Goal: Information Seeking & Learning: Compare options

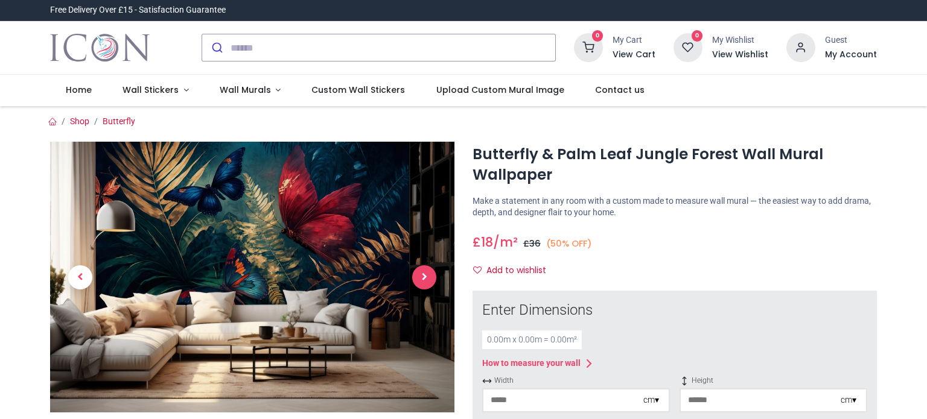
click at [416, 278] on span "Next" at bounding box center [424, 278] width 24 height 24
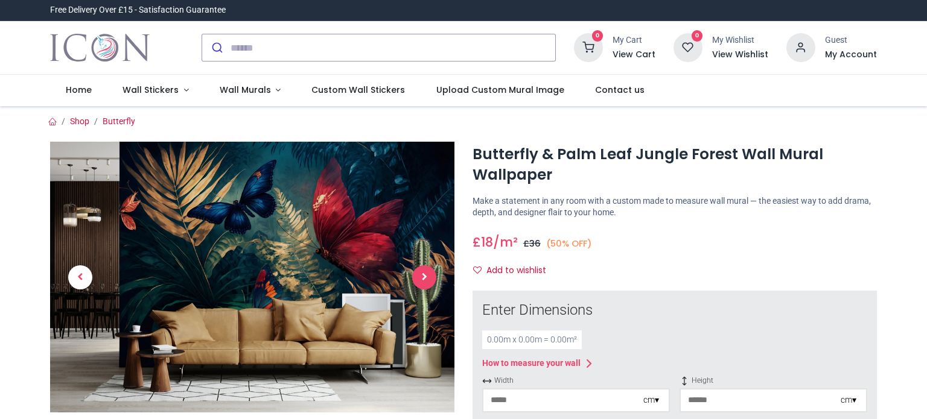
click at [416, 278] on span "Next" at bounding box center [424, 278] width 24 height 24
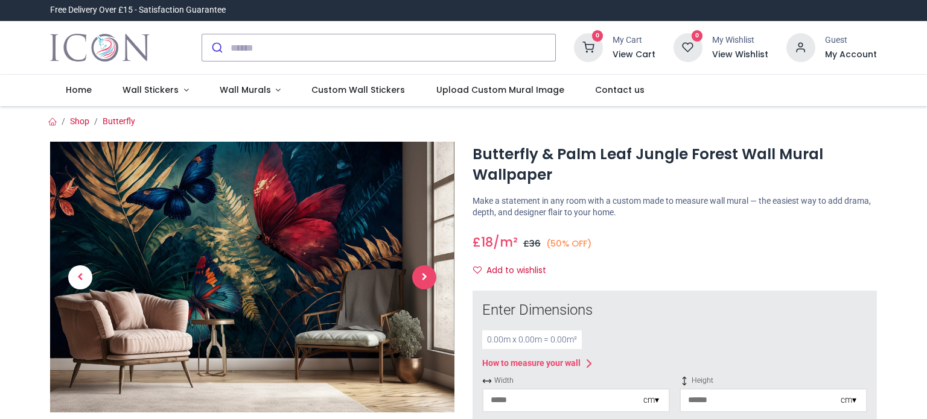
click at [416, 278] on span "Next" at bounding box center [424, 278] width 24 height 24
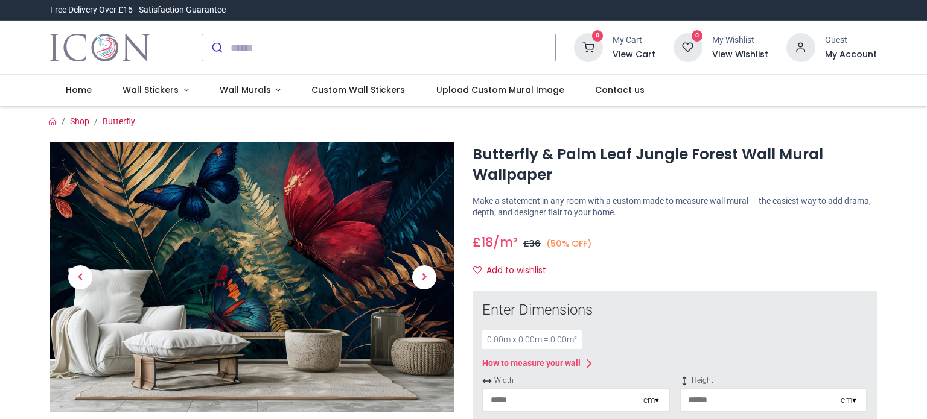
drag, startPoint x: 923, startPoint y: 48, endPoint x: 926, endPoint y: 67, distance: 19.5
click at [926, 67] on div "Login • Register Home Wall Stickers" at bounding box center [463, 209] width 927 height 419
click at [246, 88] on span "Wall Murals" at bounding box center [245, 90] width 51 height 12
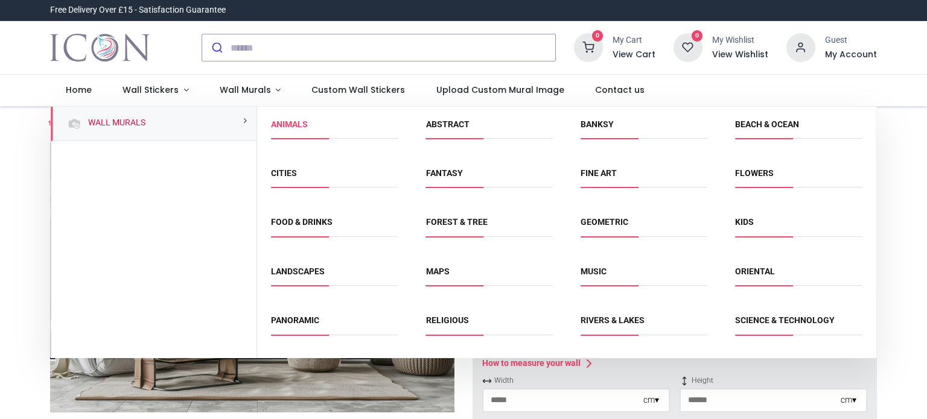
click at [289, 123] on link "Animals" at bounding box center [289, 125] width 37 height 10
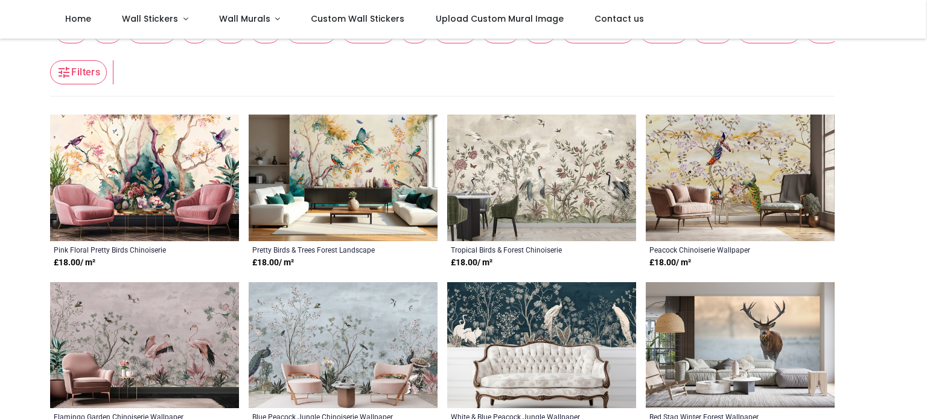
scroll to position [226, 0]
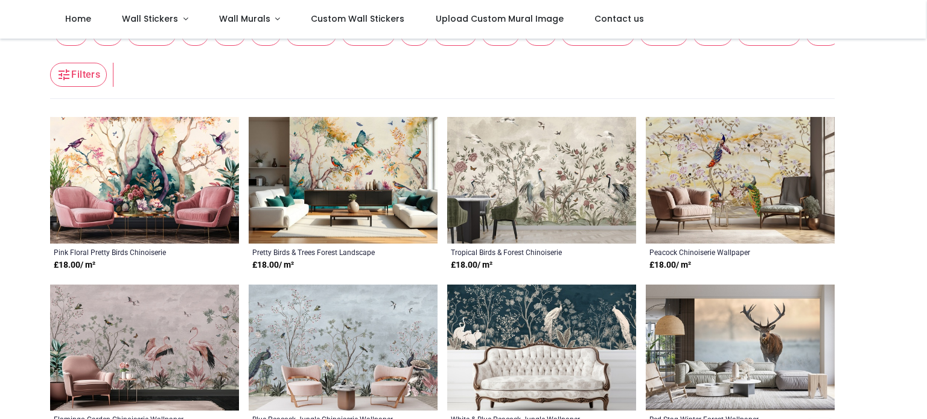
click at [132, 339] on img at bounding box center [144, 348] width 189 height 127
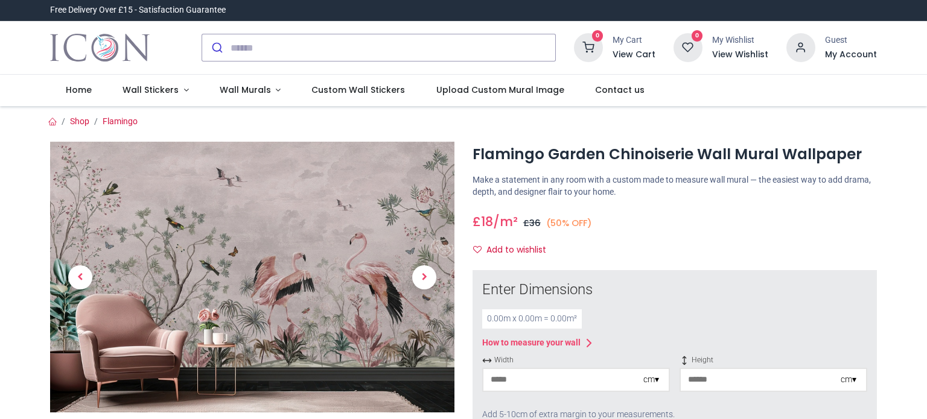
click at [133, 338] on img at bounding box center [252, 277] width 404 height 271
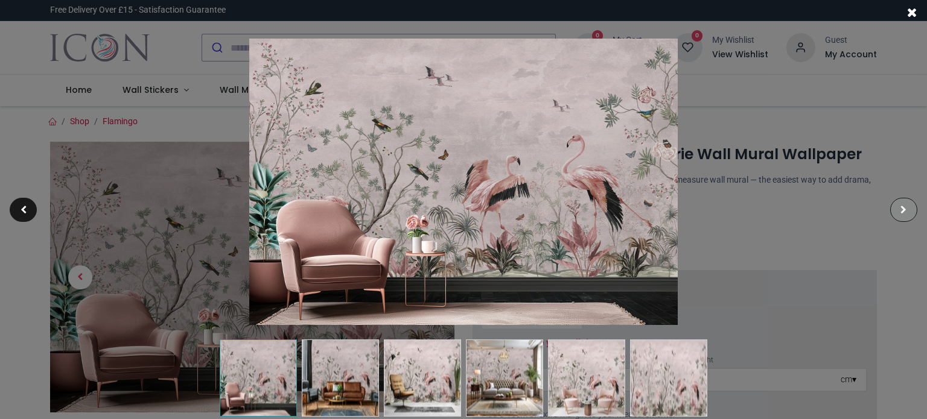
click at [907, 209] on div at bounding box center [903, 210] width 27 height 24
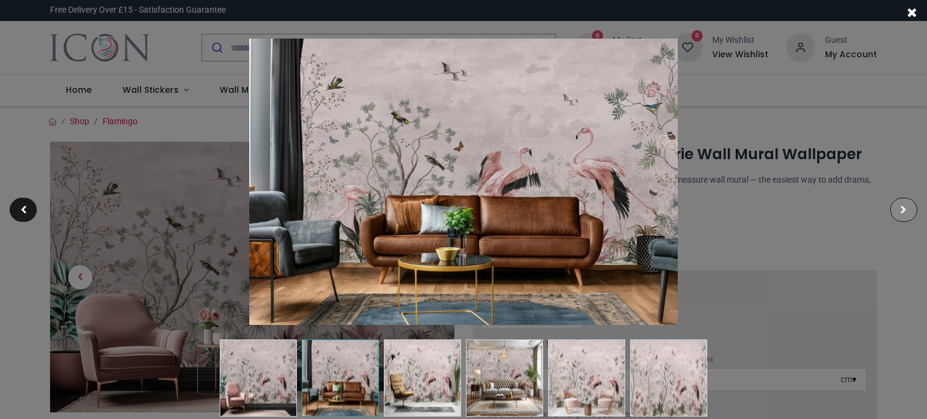
click at [907, 209] on div at bounding box center [903, 210] width 27 height 24
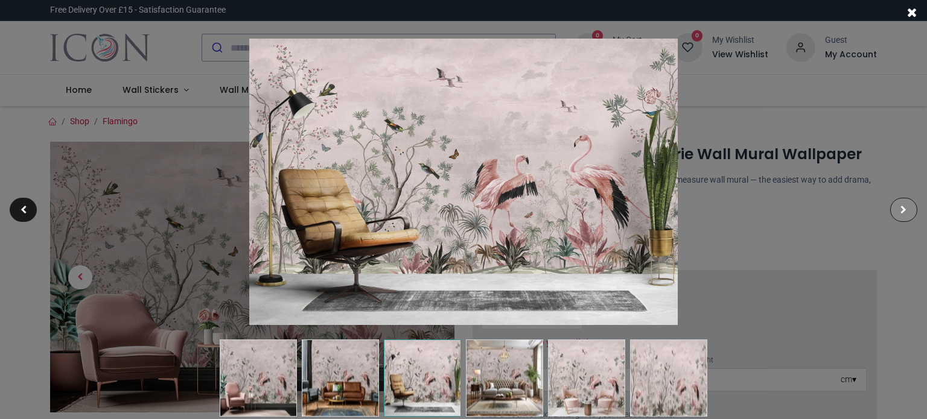
click at [907, 209] on div at bounding box center [903, 210] width 27 height 24
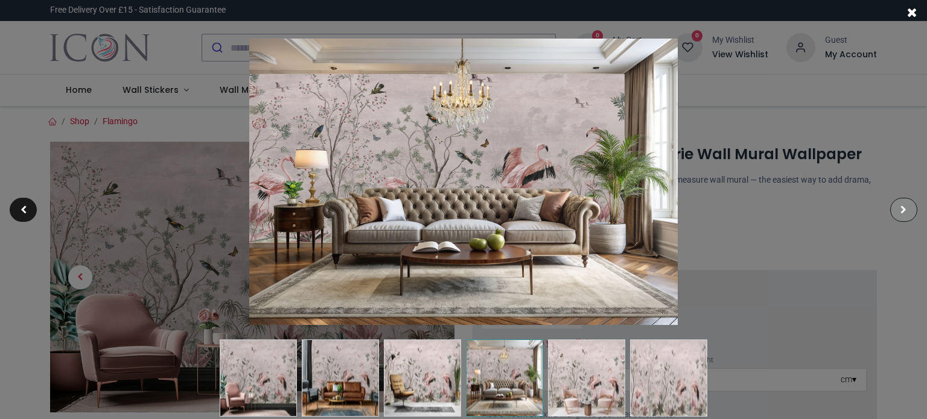
click at [907, 209] on div at bounding box center [903, 210] width 27 height 24
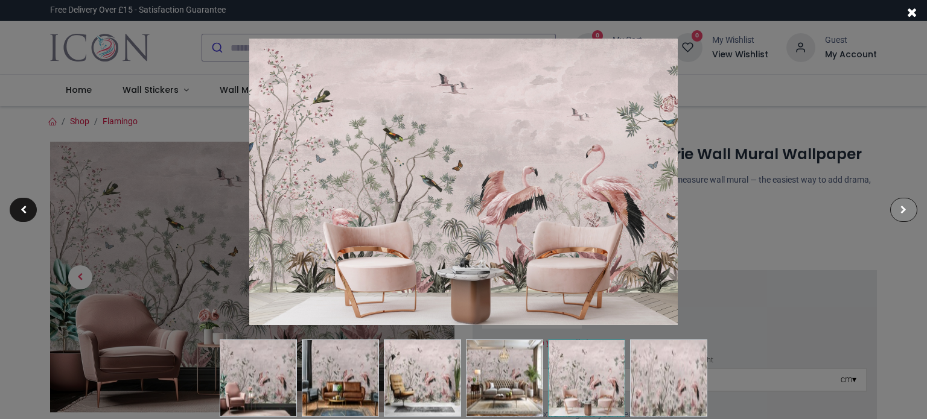
click at [907, 209] on div at bounding box center [903, 210] width 27 height 24
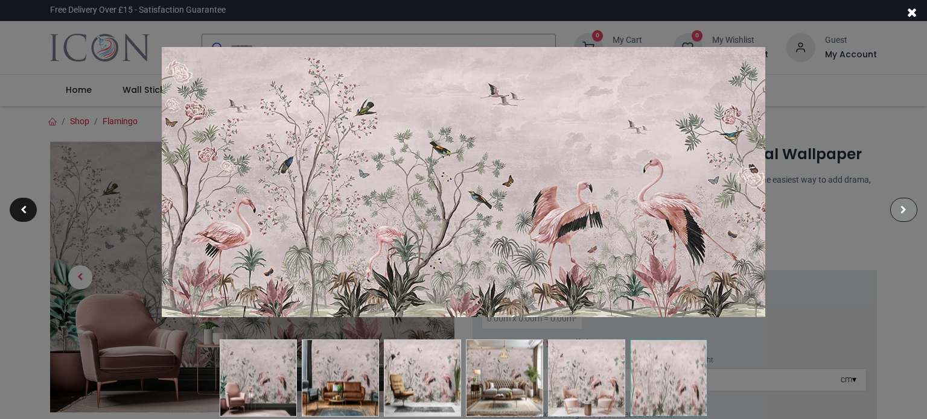
click at [907, 209] on div at bounding box center [903, 210] width 27 height 24
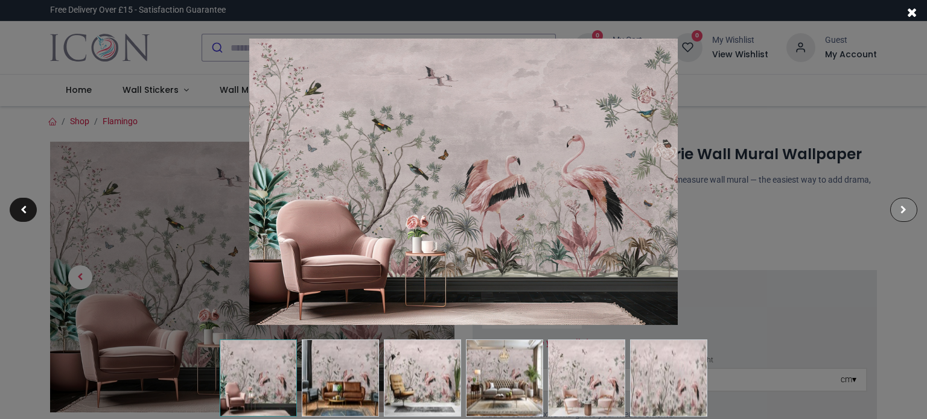
click at [907, 209] on div at bounding box center [903, 210] width 27 height 24
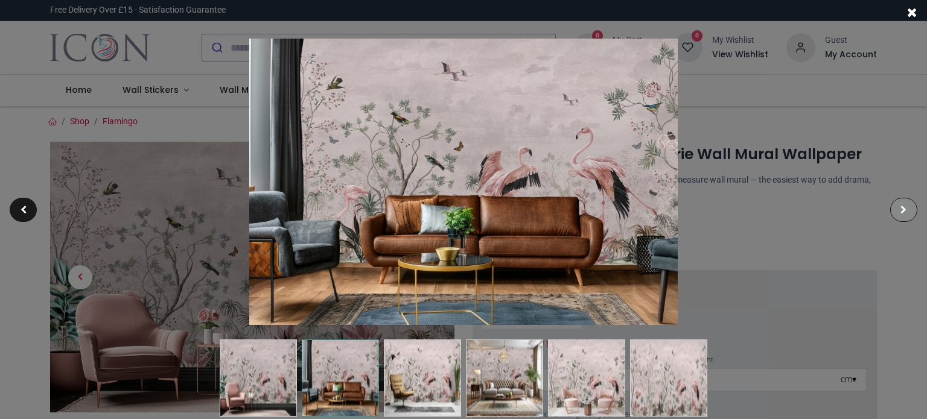
click at [907, 209] on div at bounding box center [903, 210] width 27 height 24
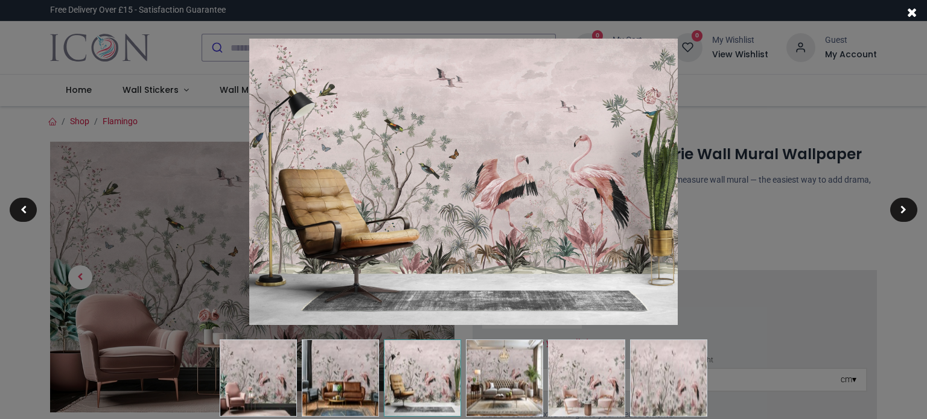
click at [737, 219] on div at bounding box center [463, 209] width 927 height 419
